Goal: Transaction & Acquisition: Purchase product/service

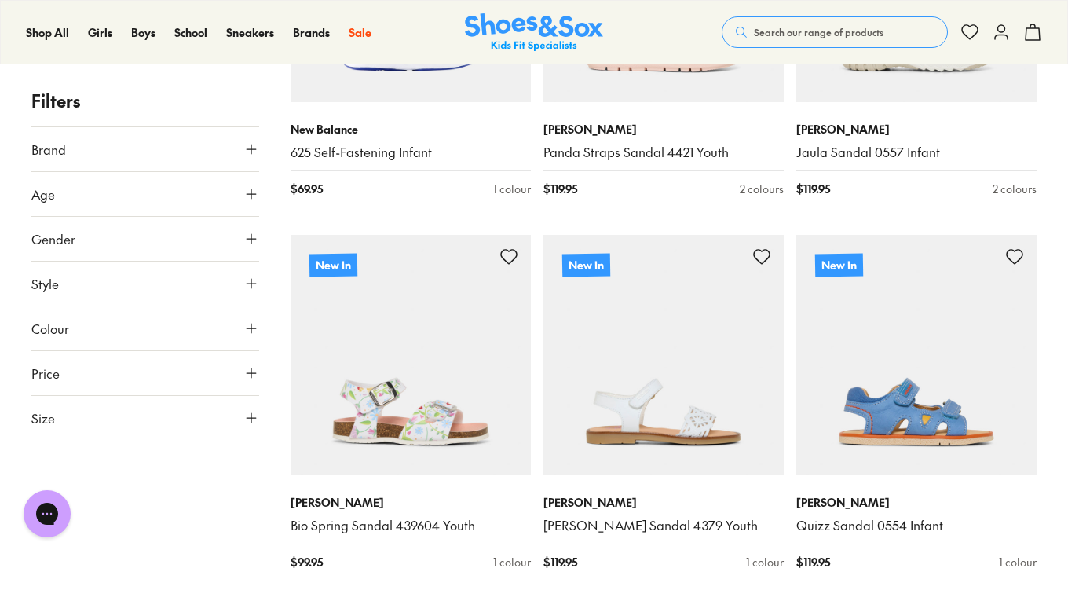
scroll to position [2581, 0]
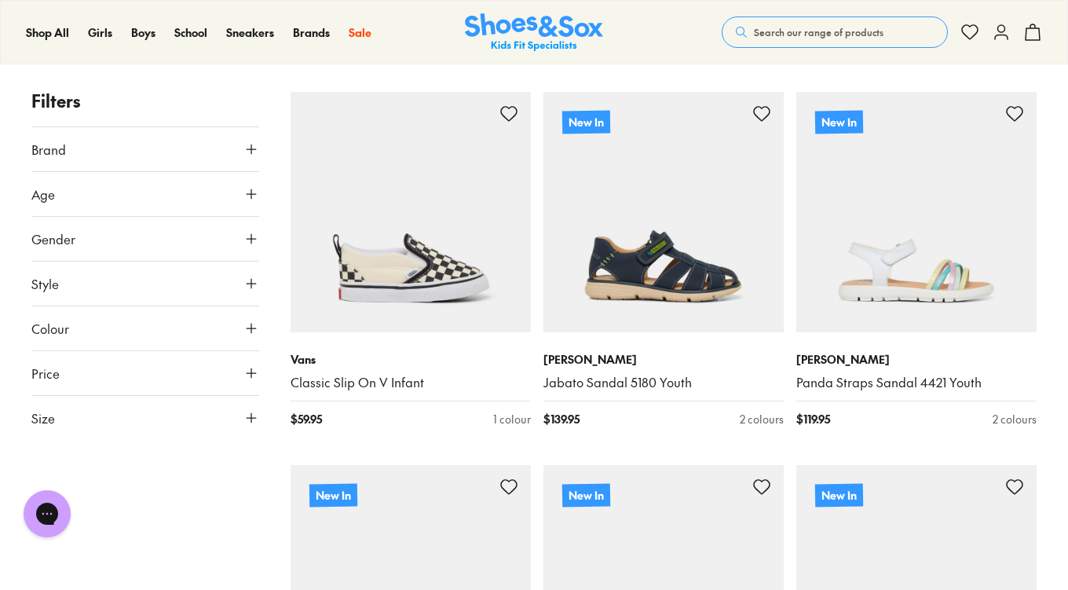
click at [253, 240] on icon at bounding box center [252, 239] width 16 height 16
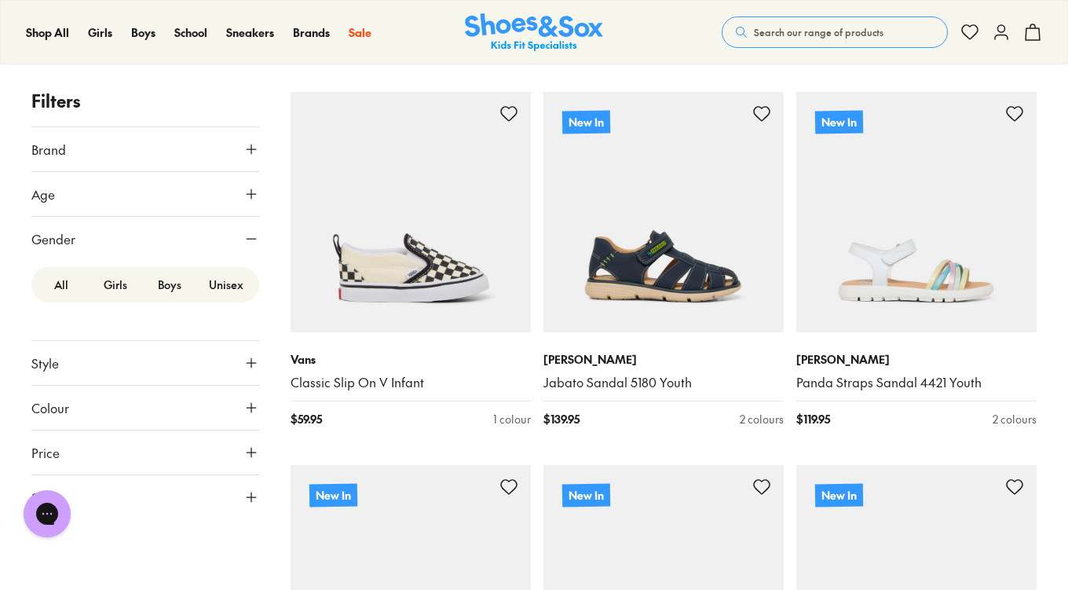
click at [183, 289] on label "Boys" at bounding box center [169, 284] width 54 height 29
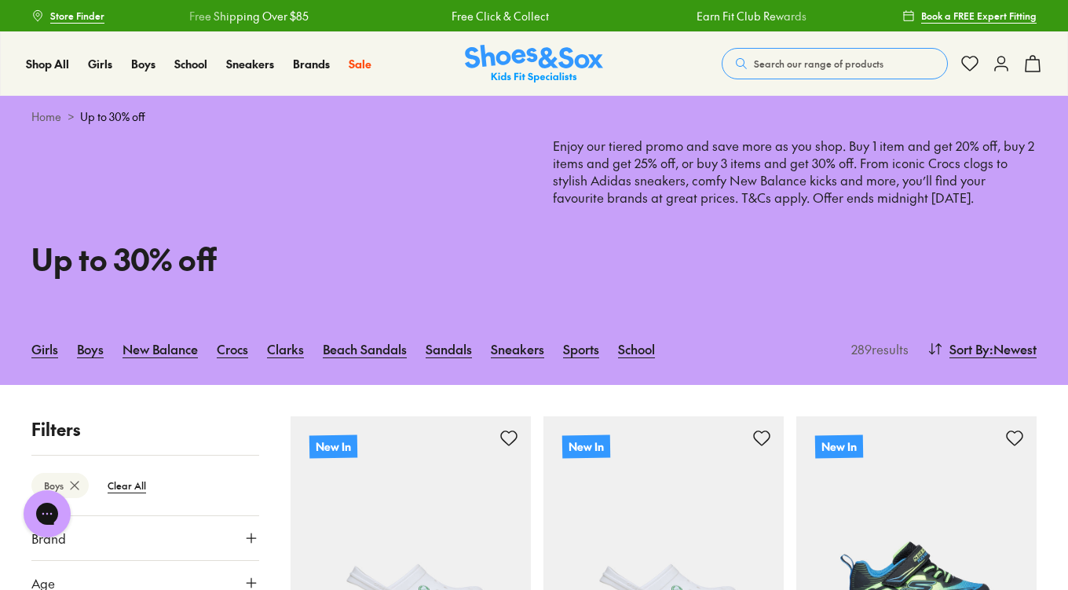
scroll to position [516, 0]
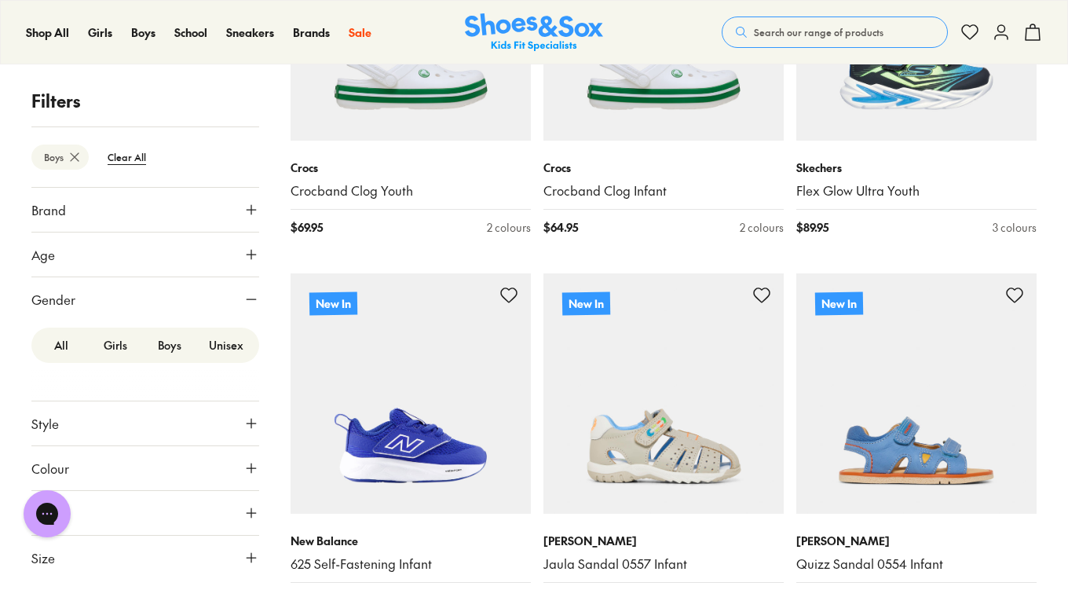
type input "***"
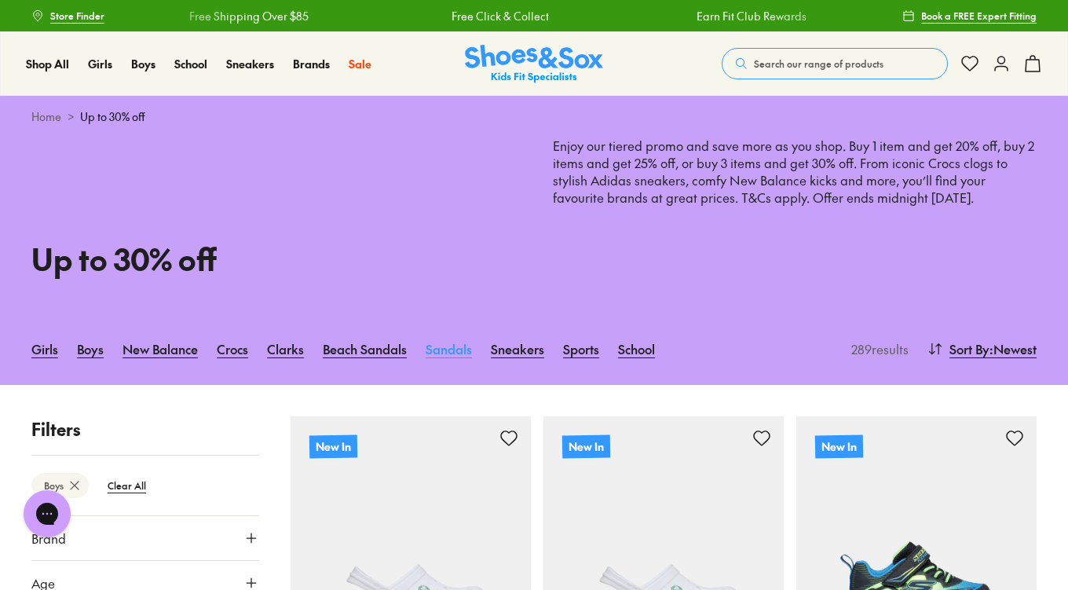
click at [439, 349] on link "Sandals" at bounding box center [449, 349] width 46 height 35
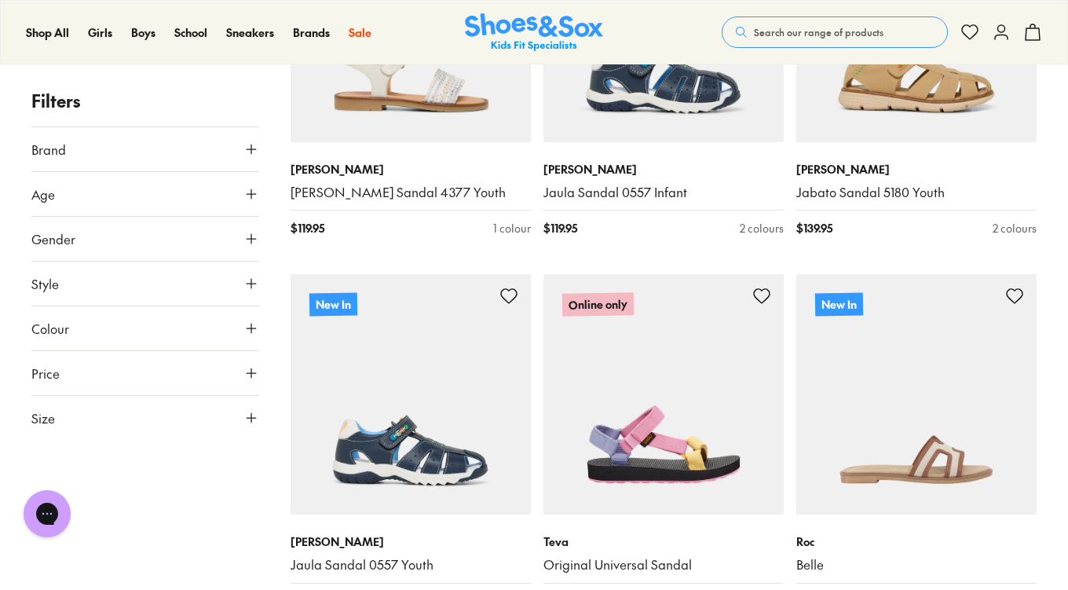
scroll to position [2065, 0]
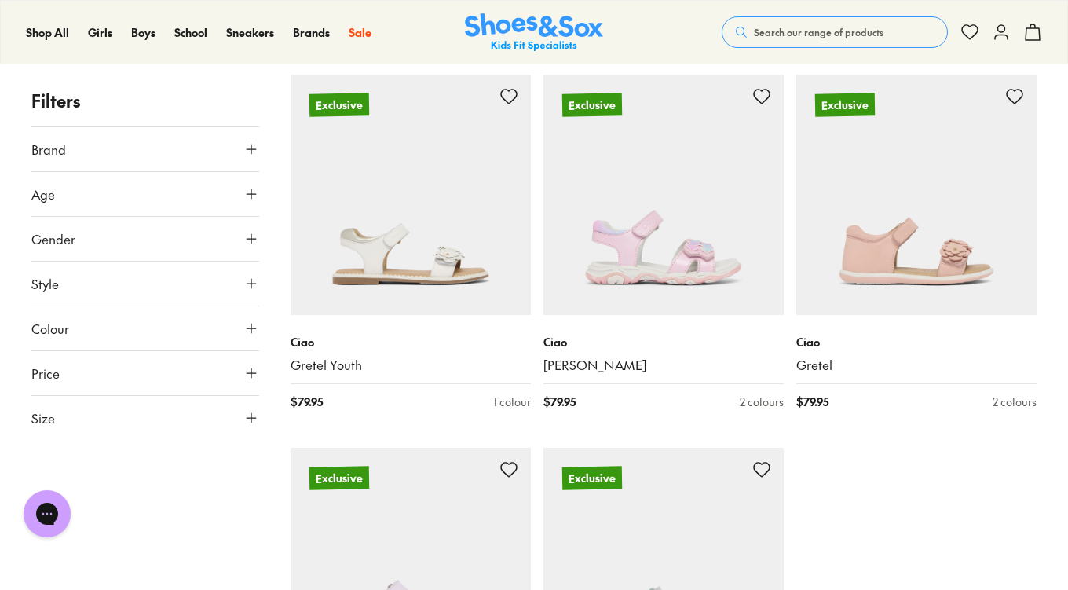
scroll to position [4130, 0]
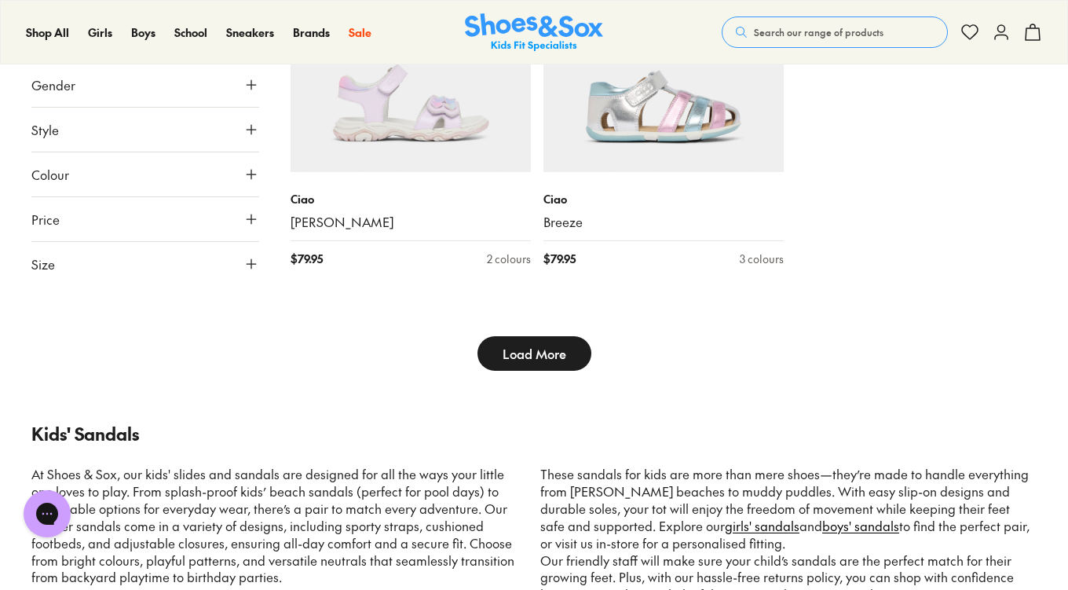
type input "***"
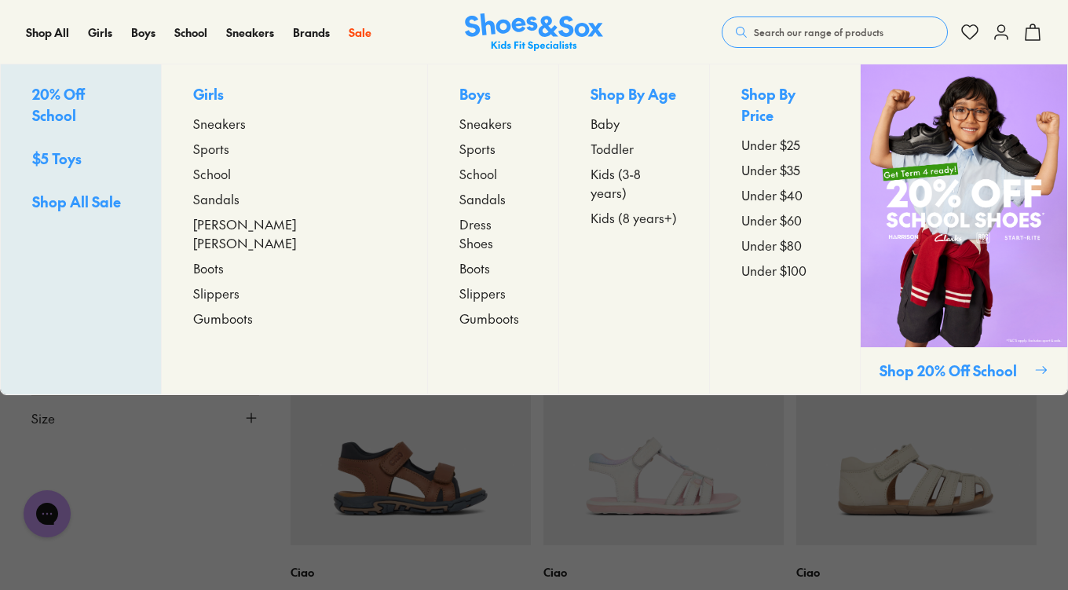
click at [460, 199] on span "Sandals" at bounding box center [483, 198] width 46 height 19
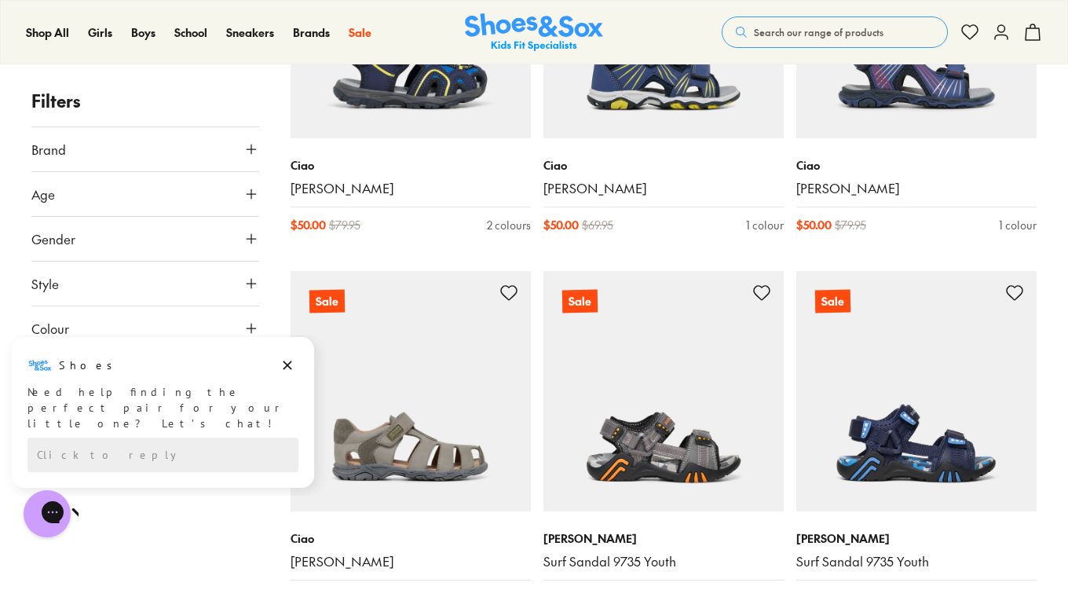
scroll to position [3510, 0]
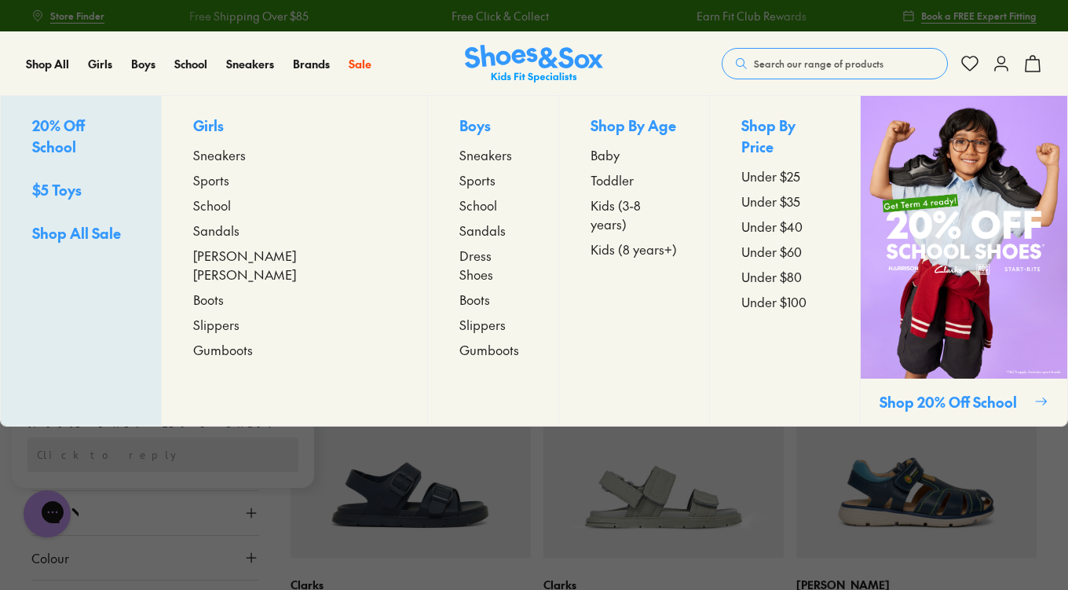
click at [460, 156] on span "Sneakers" at bounding box center [486, 154] width 53 height 19
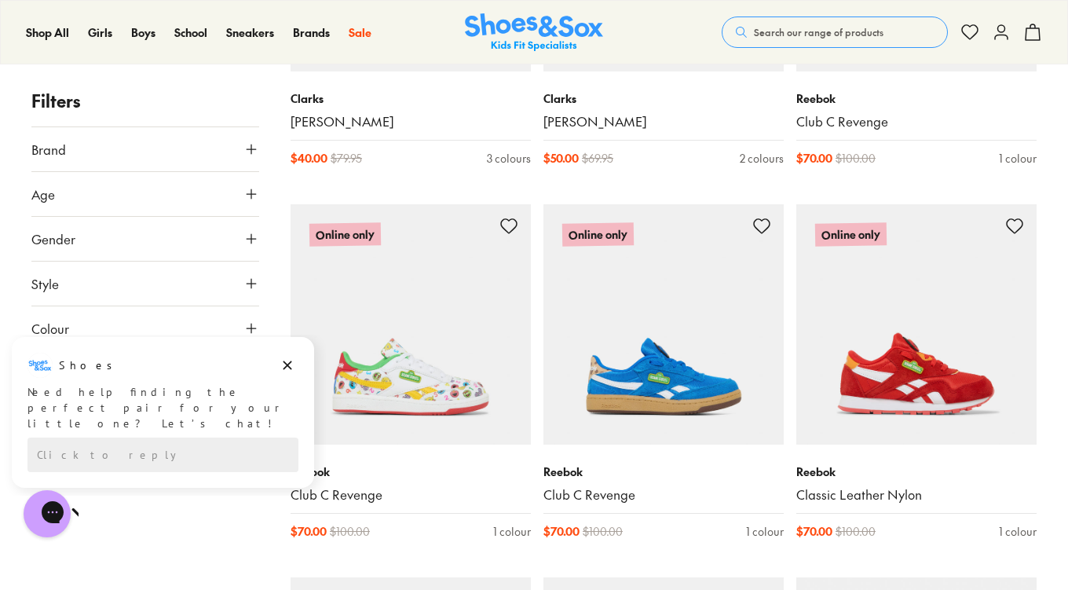
scroll to position [3614, 0]
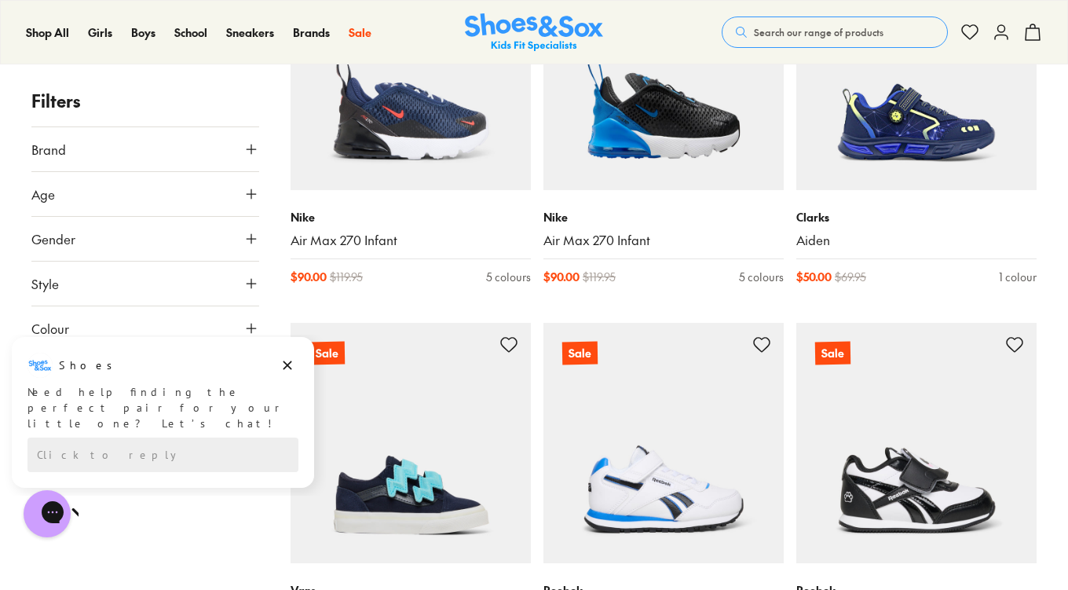
scroll to position [7228, 0]
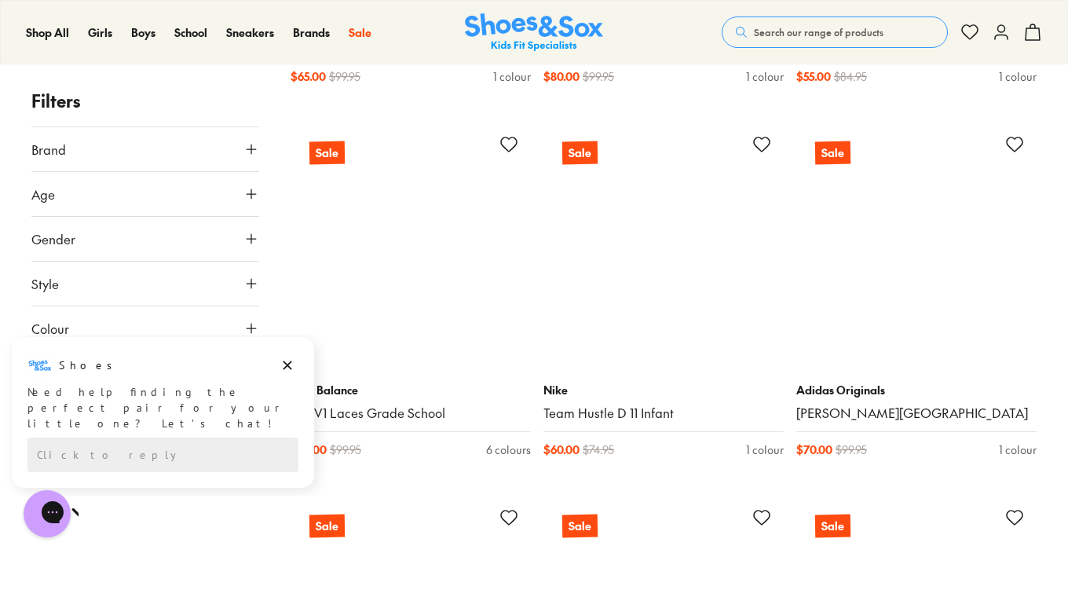
scroll to position [9292, 0]
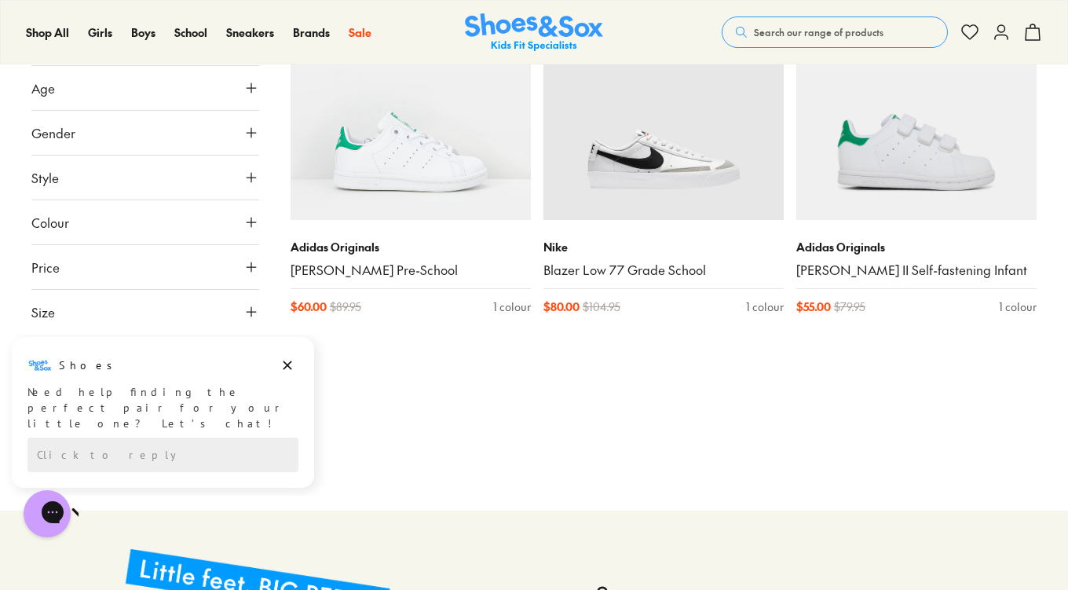
click at [244, 173] on icon at bounding box center [252, 178] width 16 height 16
click at [246, 173] on div at bounding box center [145, 183] width 228 height 31
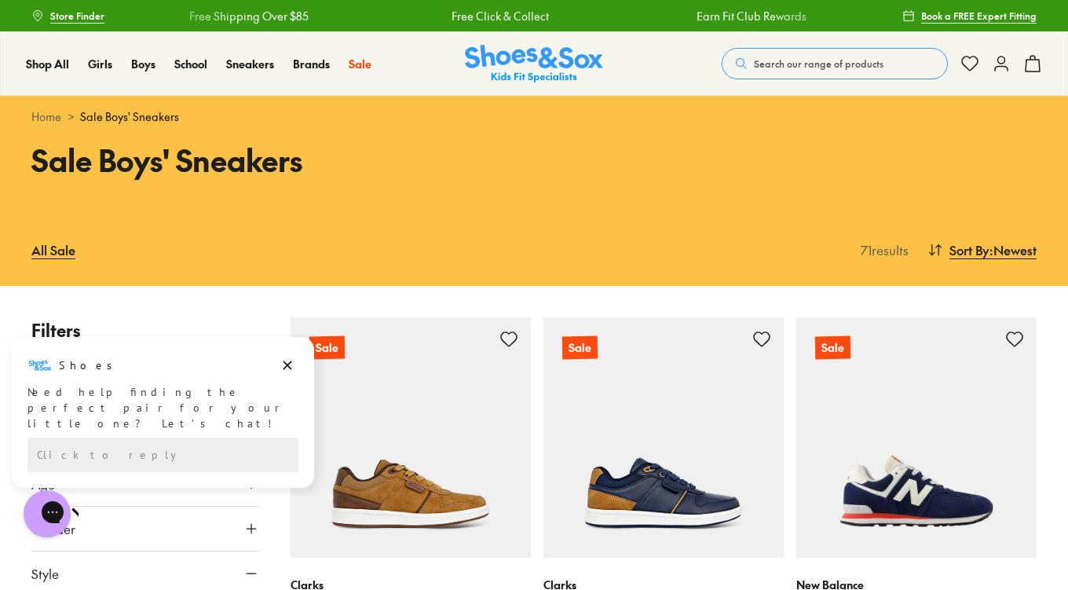
scroll to position [516, 0]
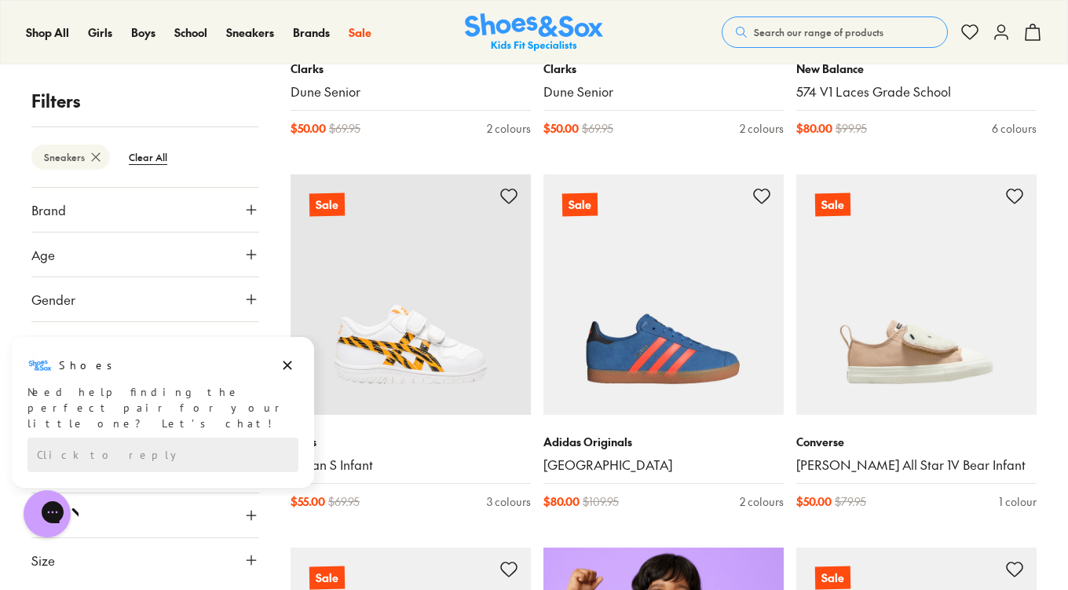
click at [253, 300] on icon at bounding box center [252, 299] width 16 height 16
click at [284, 365] on icon "Dismiss campaign" at bounding box center [288, 365] width 16 height 19
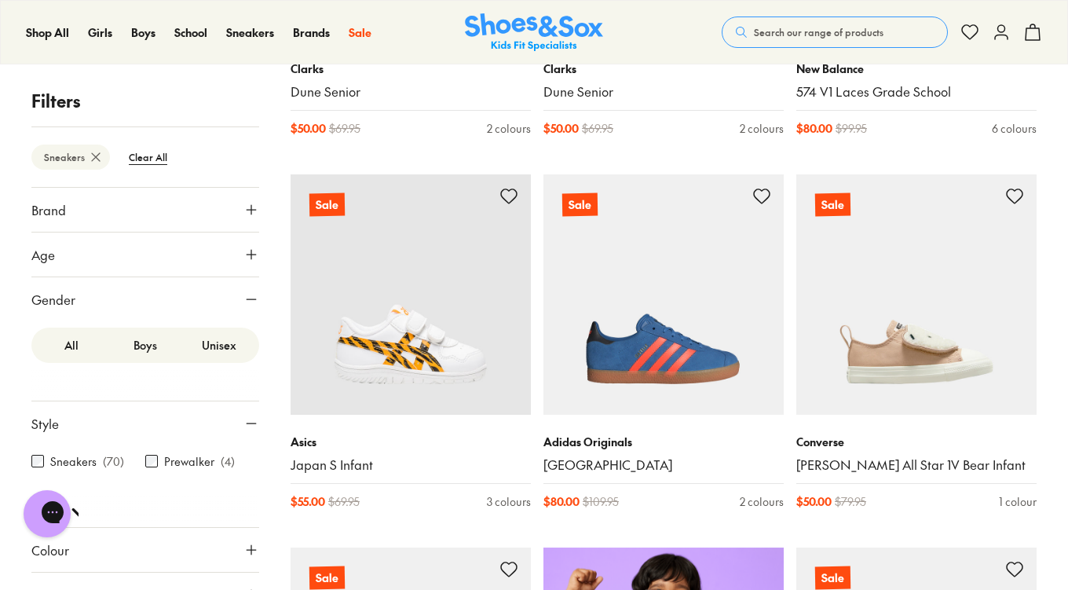
click at [132, 336] on label "Boys" at bounding box center [145, 345] width 74 height 29
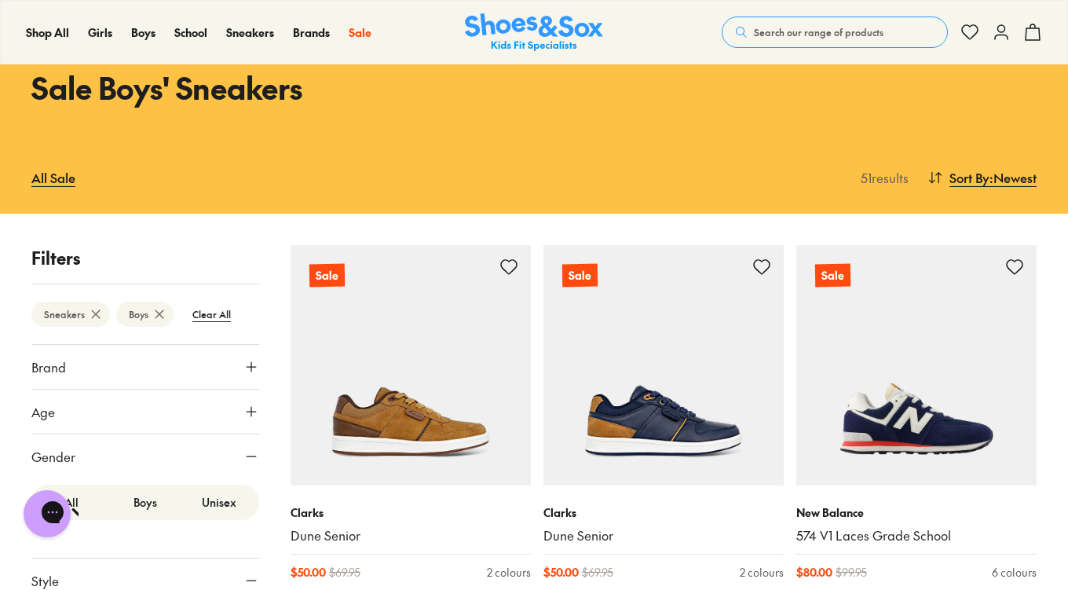
click at [244, 405] on icon at bounding box center [252, 412] width 16 height 16
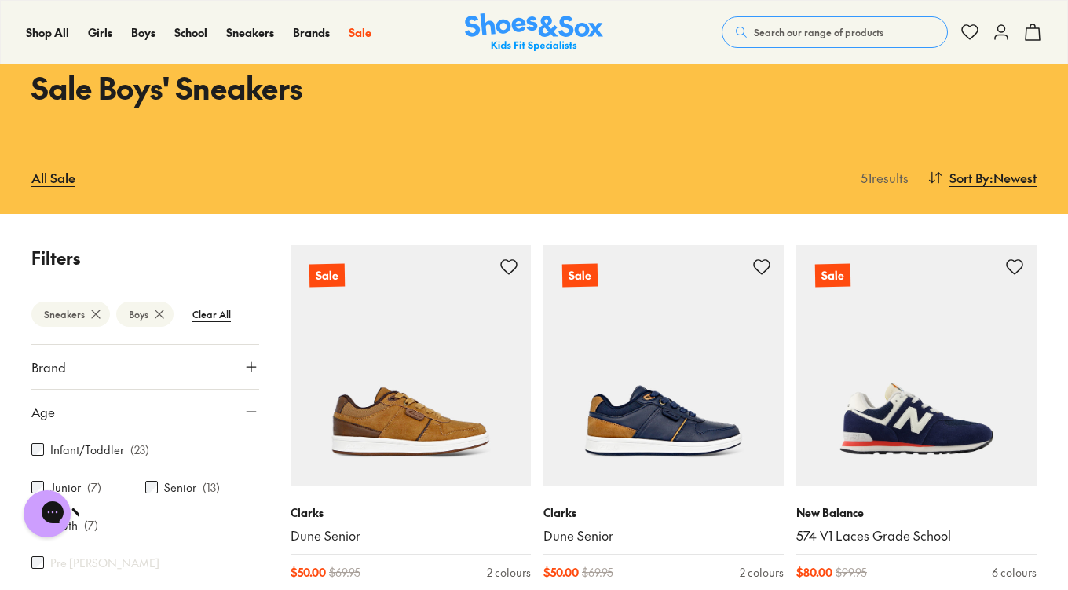
click at [42, 456] on div "Infant/Toddler ( 23 )" at bounding box center [90, 449] width 118 height 19
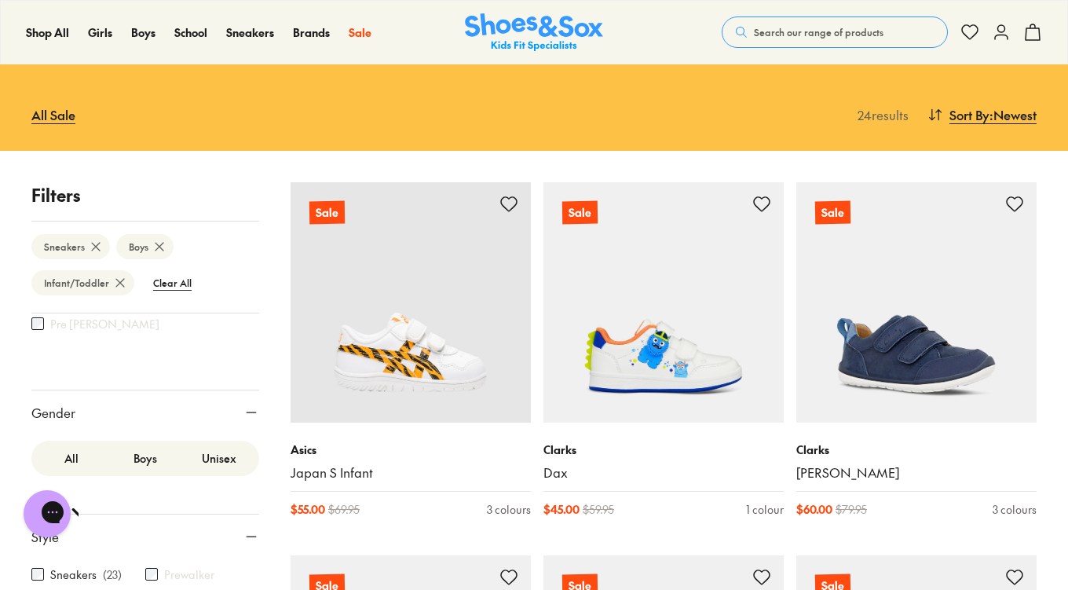
scroll to position [253, 0]
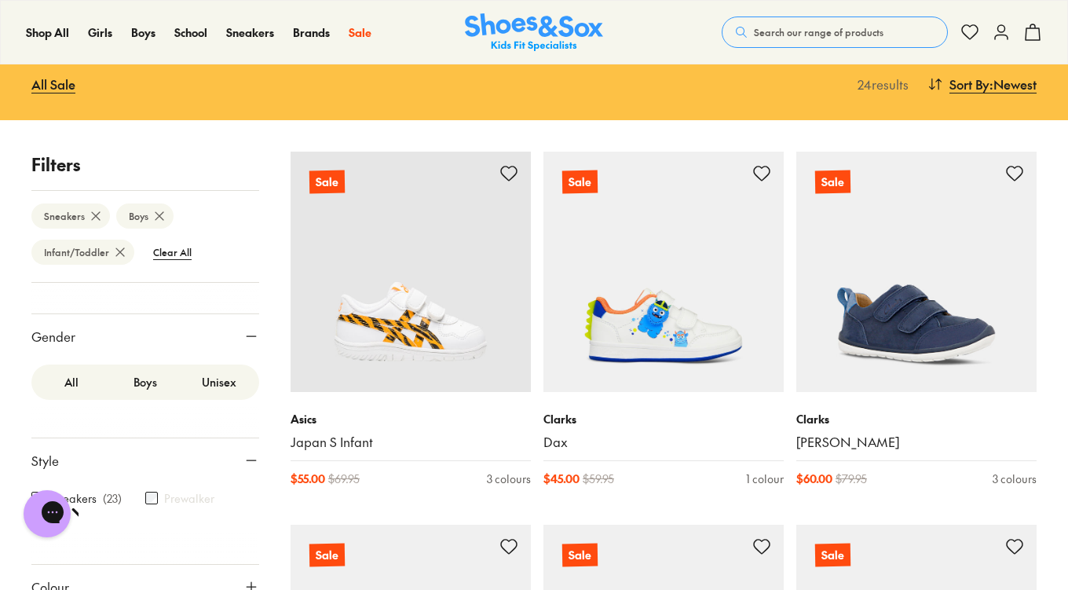
scroll to position [167, 0]
